Goal: Task Accomplishment & Management: Complete application form

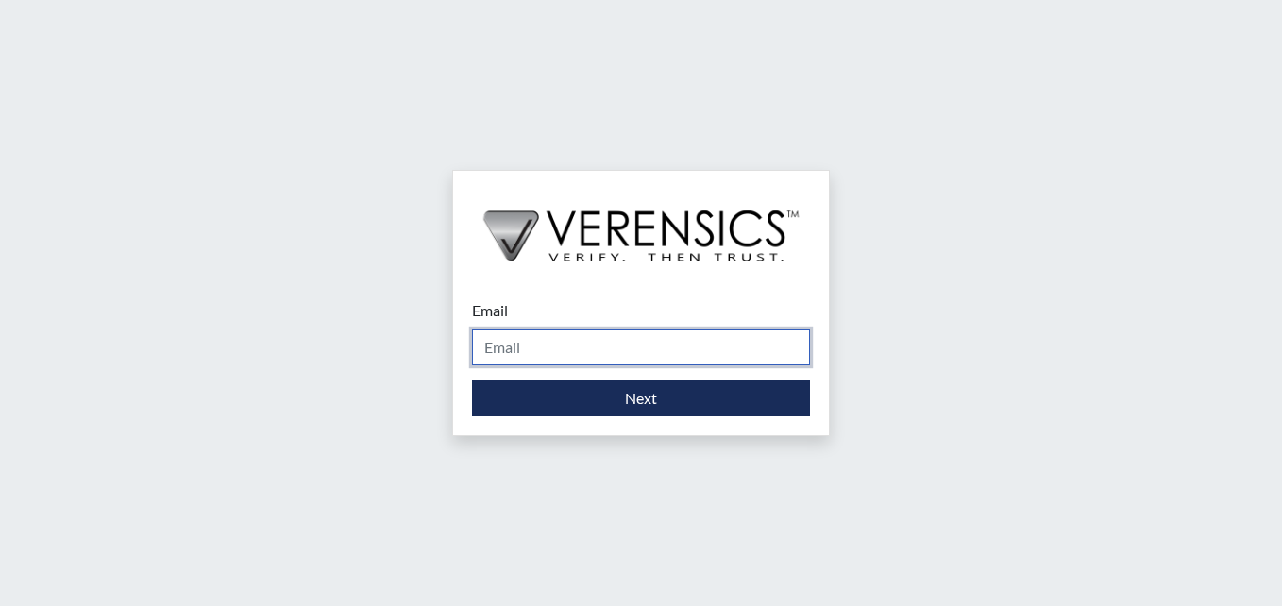
click at [554, 334] on input "Email" at bounding box center [641, 347] width 338 height 36
type input "[PERSON_NAME][EMAIL_ADDRESS][PERSON_NAME][DOMAIN_NAME]"
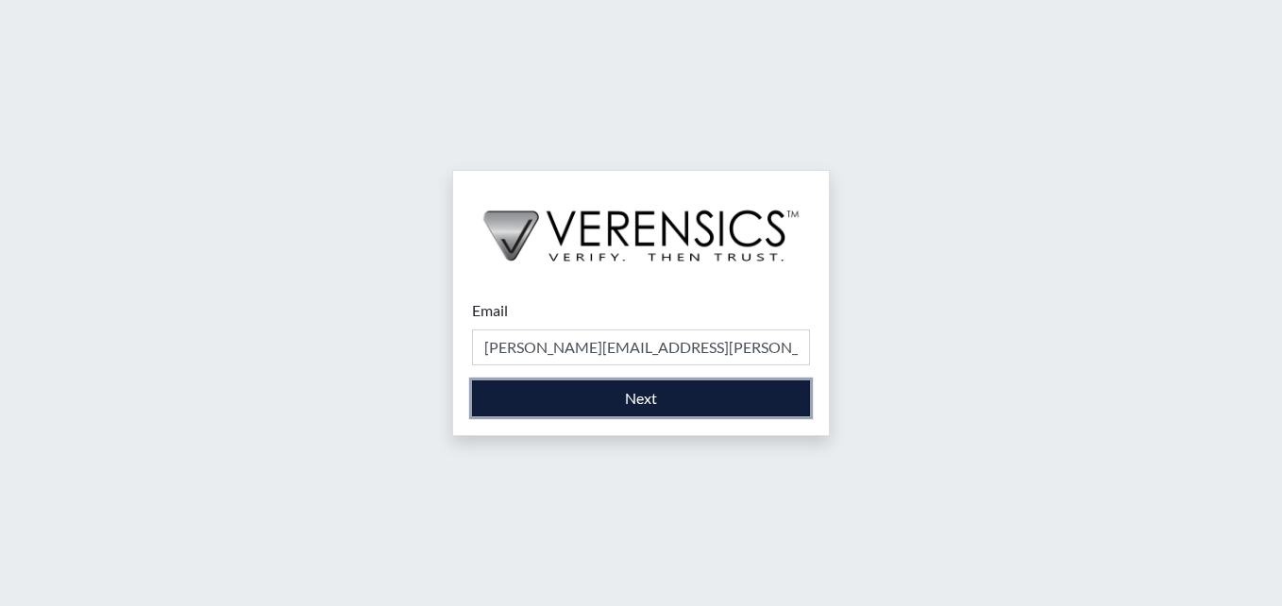
click at [673, 405] on button "Next" at bounding box center [641, 398] width 338 height 36
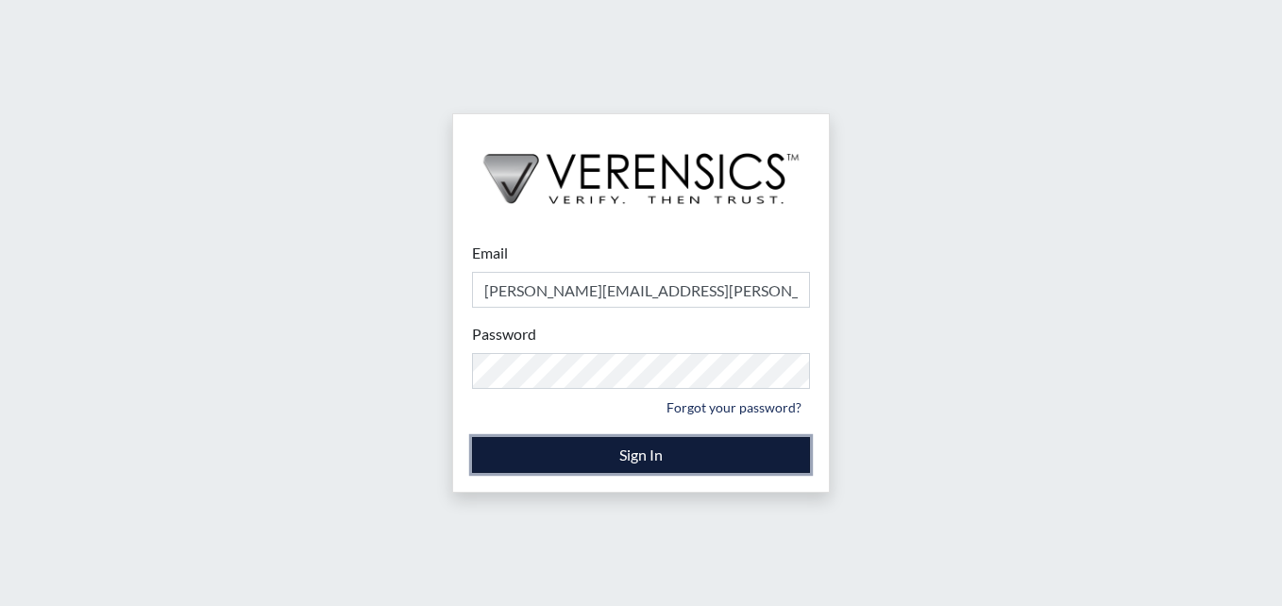
click at [638, 441] on button "Sign In" at bounding box center [641, 455] width 338 height 36
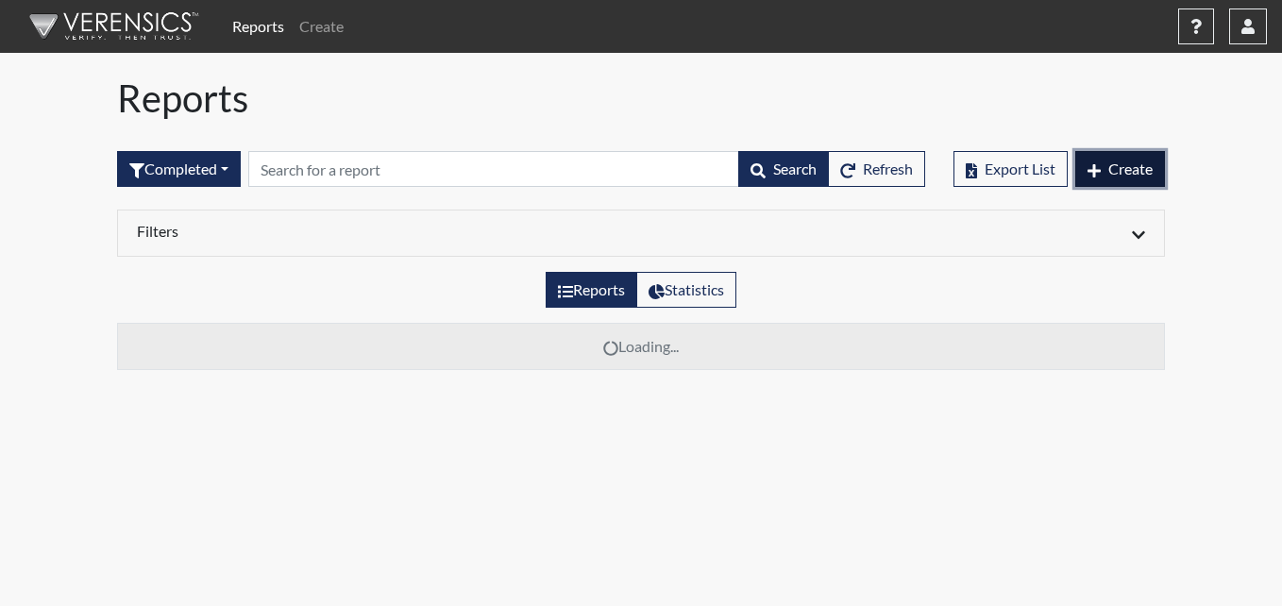
click at [1127, 183] on button "Create" at bounding box center [1120, 169] width 90 height 36
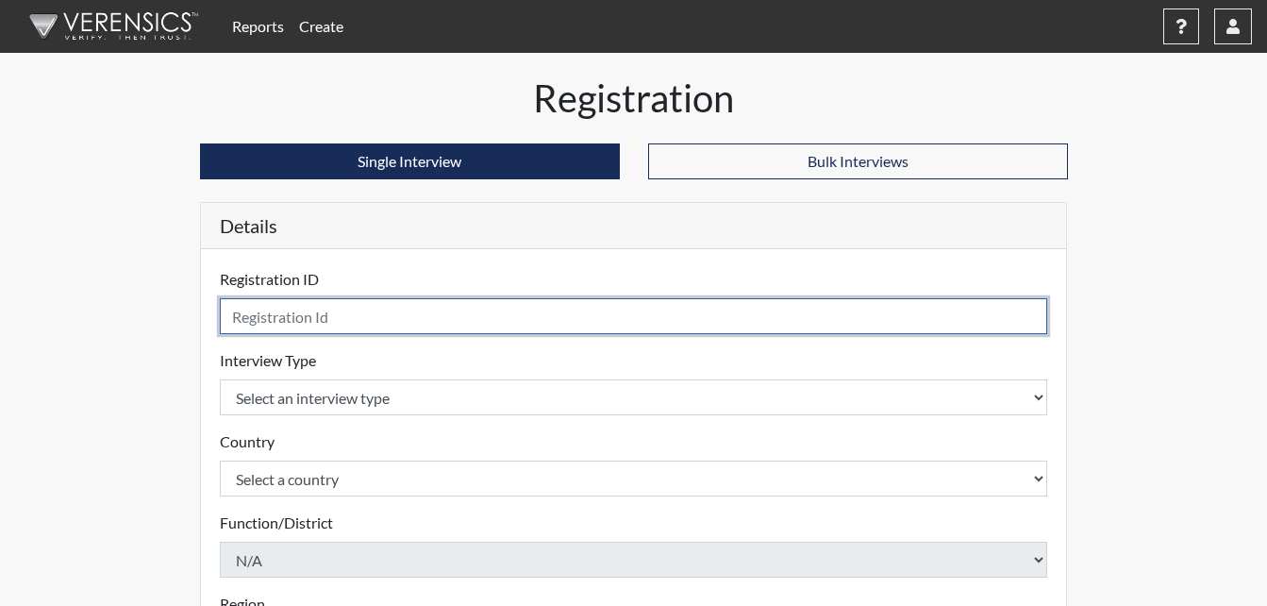
click at [435, 323] on input "text" at bounding box center [634, 316] width 829 height 36
type input "AAH1243"
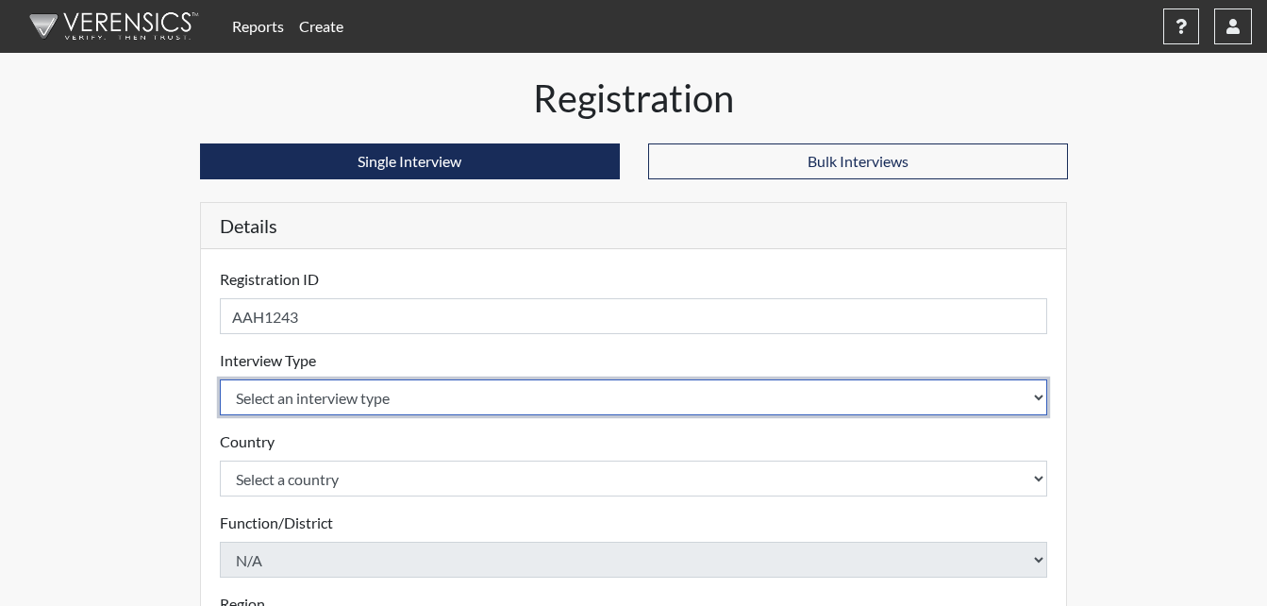
click at [478, 395] on select "Select an interview type Corrections Pre-Employment" at bounding box center [634, 397] width 829 height 36
select select "ff733e93-e1bf-11ea-9c9f-0eff0cf7eb8f"
click at [220, 379] on select "Select an interview type Corrections Pre-Employment" at bounding box center [634, 397] width 829 height 36
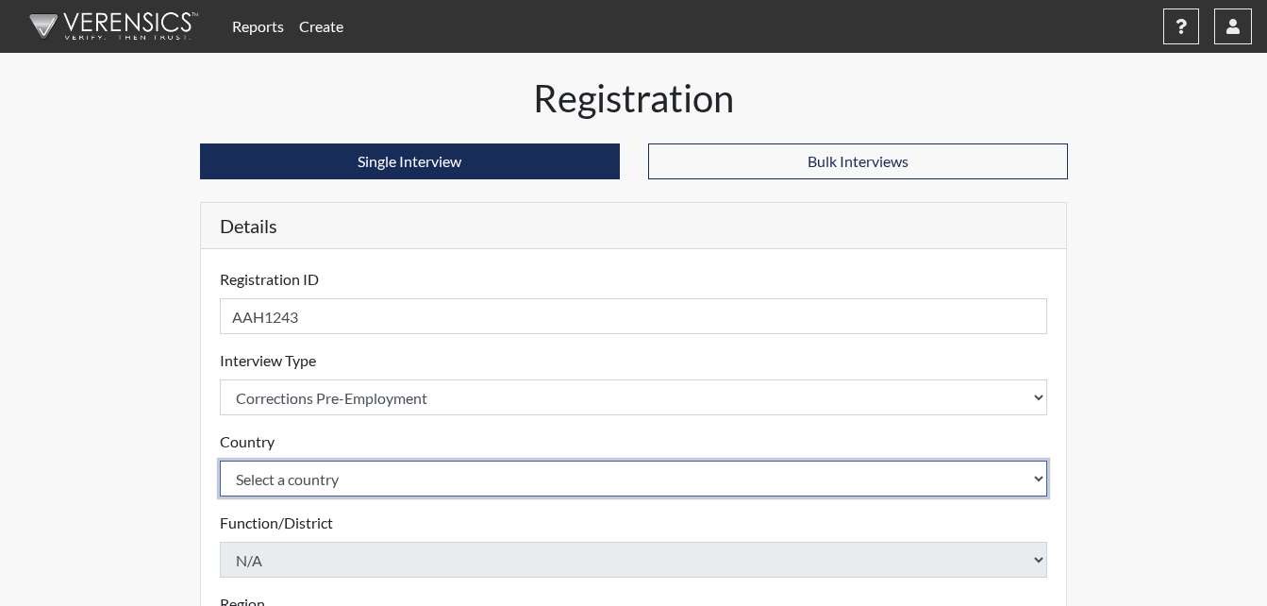
click at [479, 462] on select "Select a country [GEOGRAPHIC_DATA] [GEOGRAPHIC_DATA]" at bounding box center [634, 479] width 829 height 36
select select "united-states-of-[GEOGRAPHIC_DATA]"
click at [220, 461] on select "Select a country [GEOGRAPHIC_DATA] [GEOGRAPHIC_DATA]" at bounding box center [634, 479] width 829 height 36
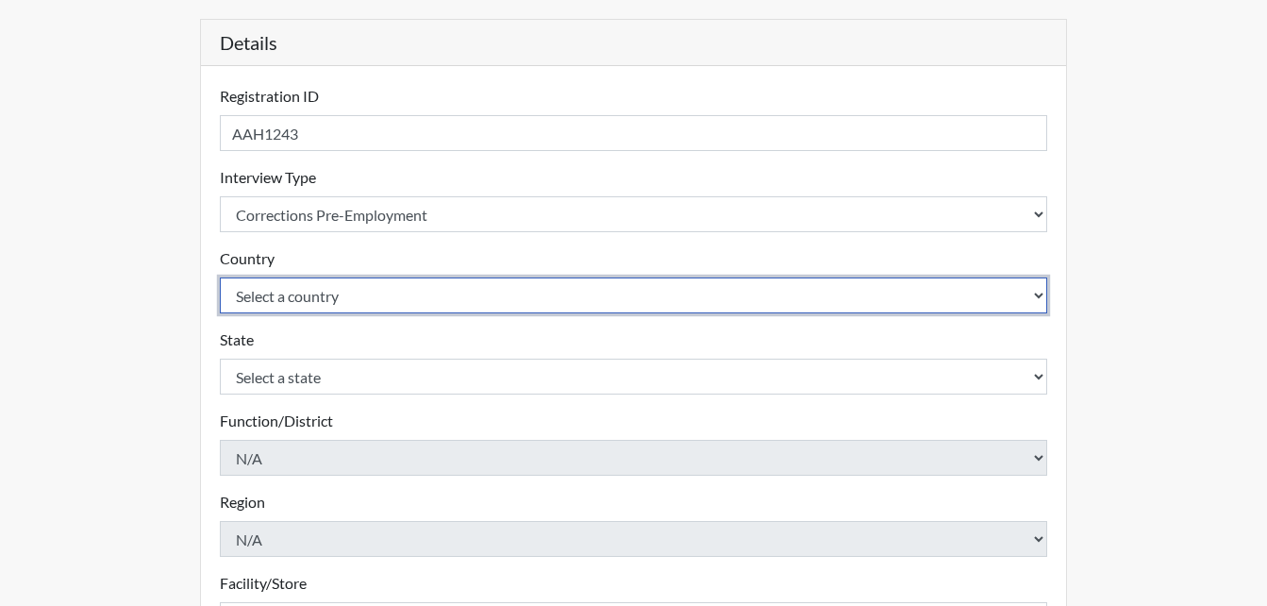
scroll to position [189, 0]
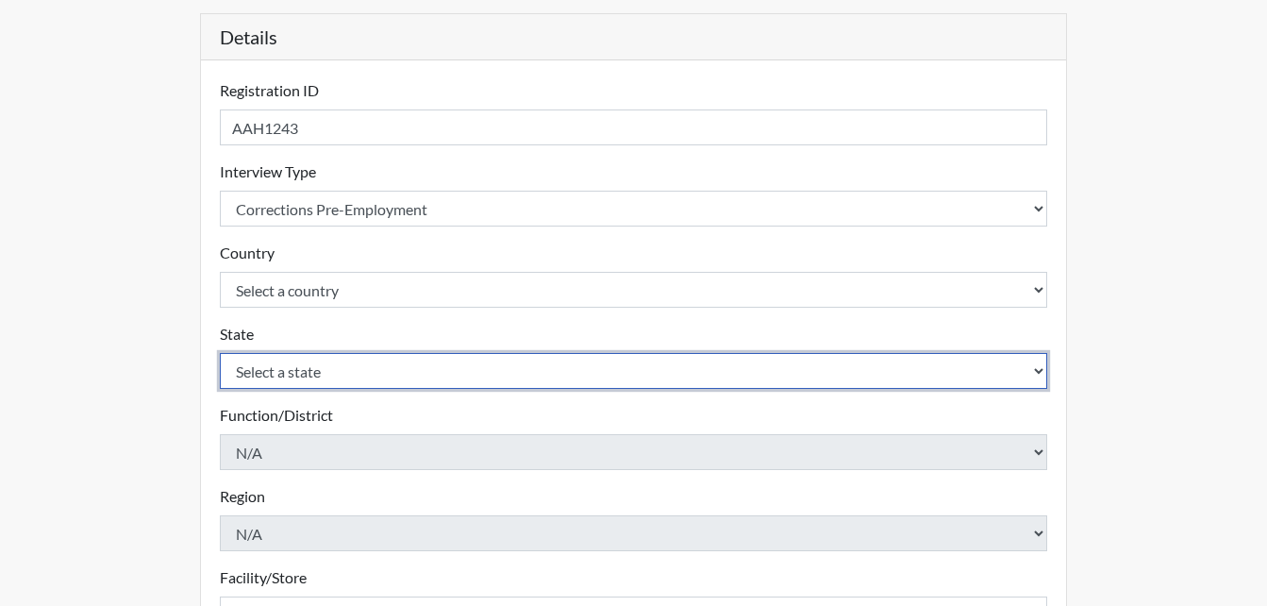
click at [427, 382] on select "Select a state [US_STATE] [US_STATE] [US_STATE] [US_STATE] [US_STATE] [US_STATE…" at bounding box center [634, 371] width 829 height 36
select select "GA"
click at [220, 353] on select "Select a state [US_STATE] [US_STATE] [US_STATE] [US_STATE] [US_STATE] [US_STATE…" at bounding box center [634, 371] width 829 height 36
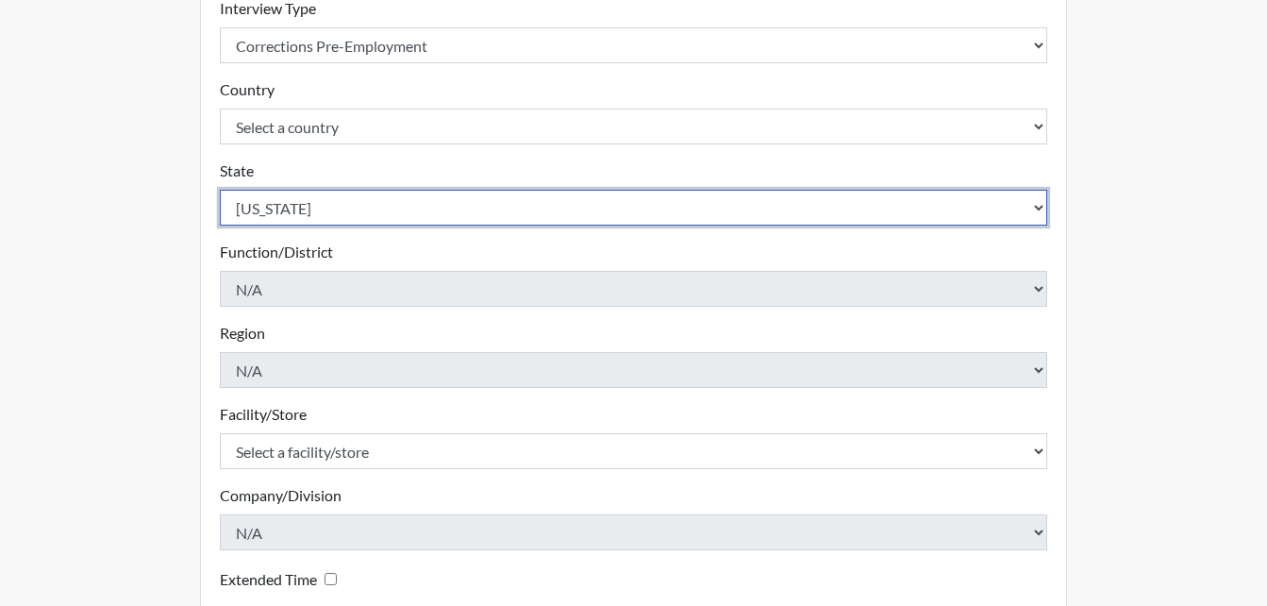
scroll to position [378, 0]
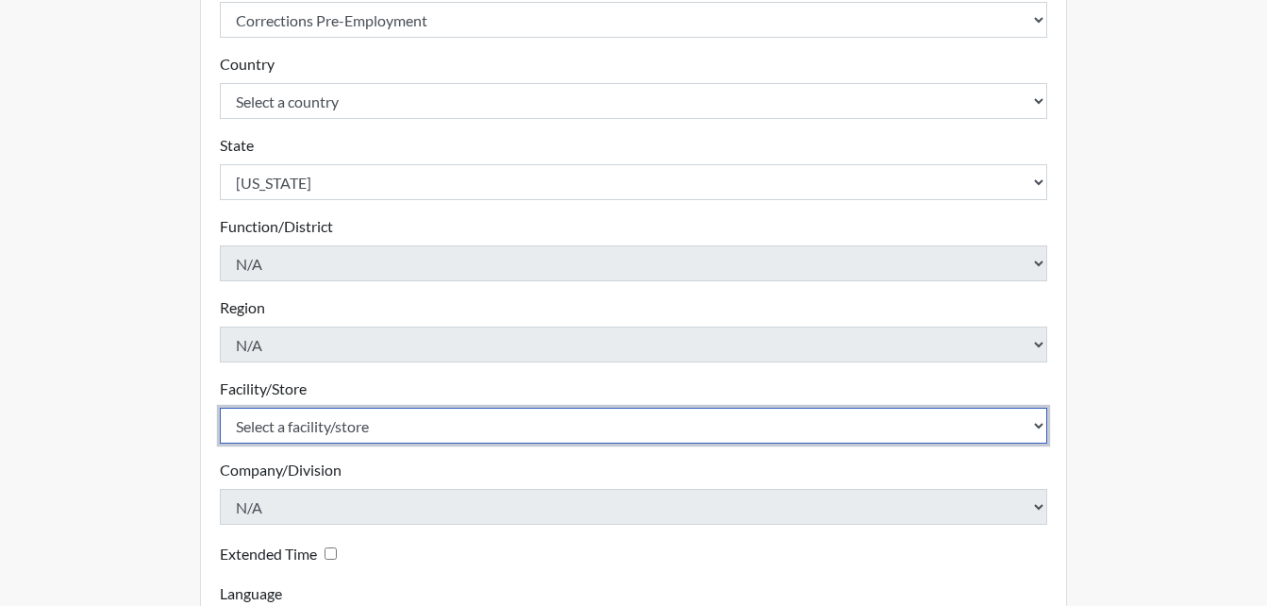
click at [411, 424] on select "Select a facility/store [PERSON_NAME]" at bounding box center [634, 426] width 829 height 36
select select "6cac2b59-3591-4b40-b097-ccfdafc86ef1"
click at [220, 408] on select "Select a facility/store [PERSON_NAME]" at bounding box center [634, 426] width 829 height 36
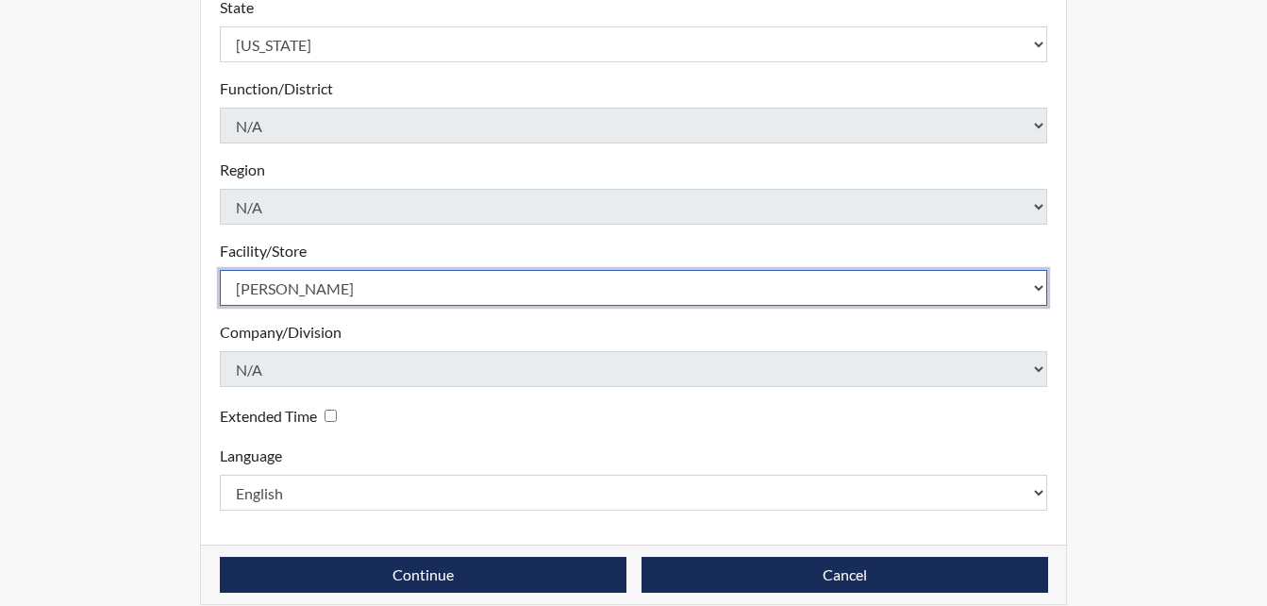
scroll to position [537, 0]
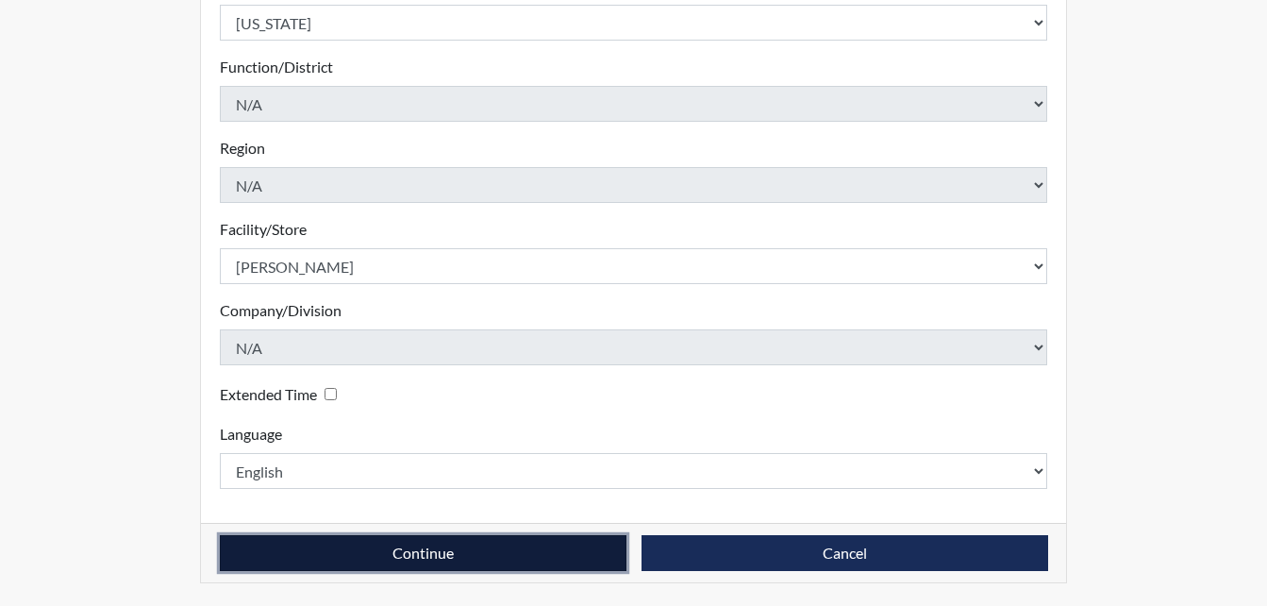
click at [565, 569] on button "Continue" at bounding box center [423, 553] width 407 height 36
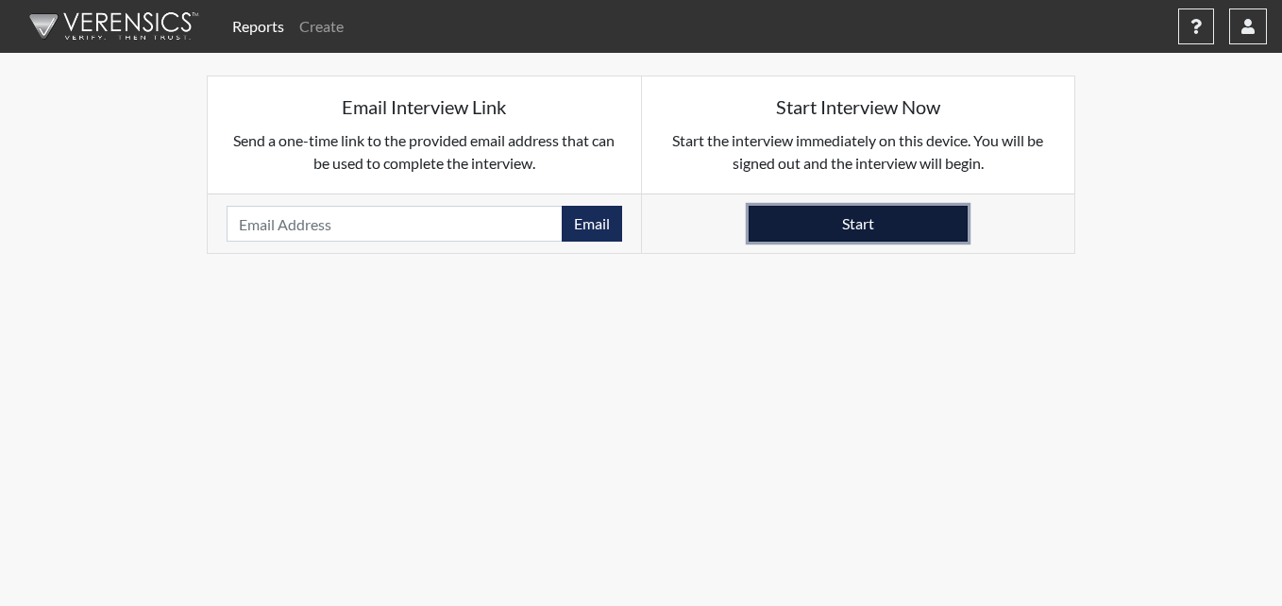
click at [784, 227] on button "Start" at bounding box center [857, 224] width 219 height 36
